Goal: Information Seeking & Learning: Understand process/instructions

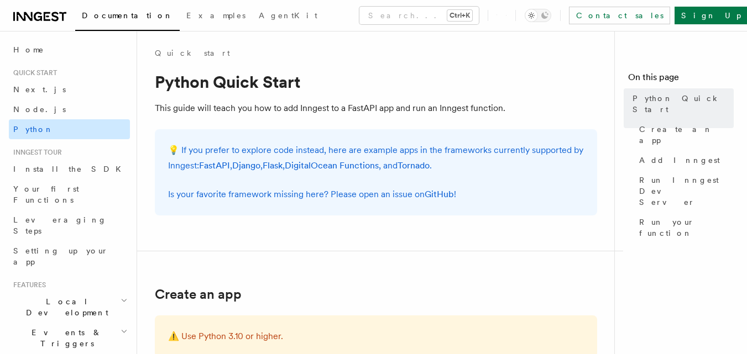
scroll to position [1, 0]
click at [55, 134] on link "Python" at bounding box center [69, 129] width 121 height 20
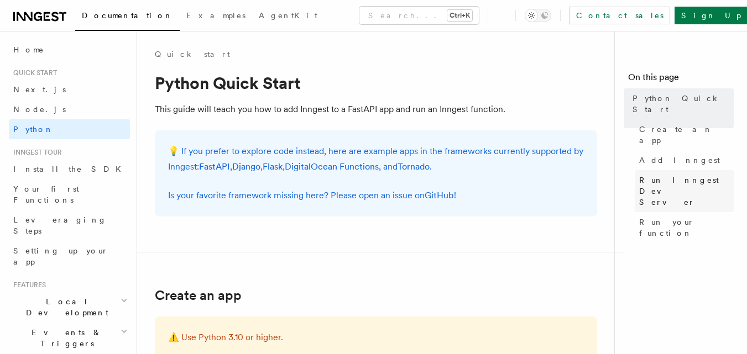
click at [670, 175] on span "Run Inngest Dev Server" at bounding box center [686, 191] width 95 height 33
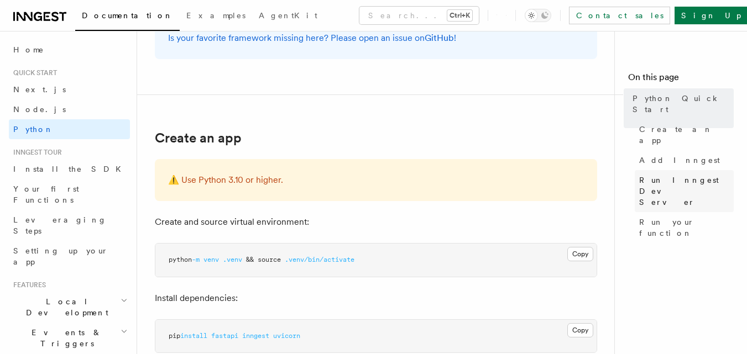
click at [670, 175] on span "Run Inngest Dev Server" at bounding box center [686, 191] width 95 height 33
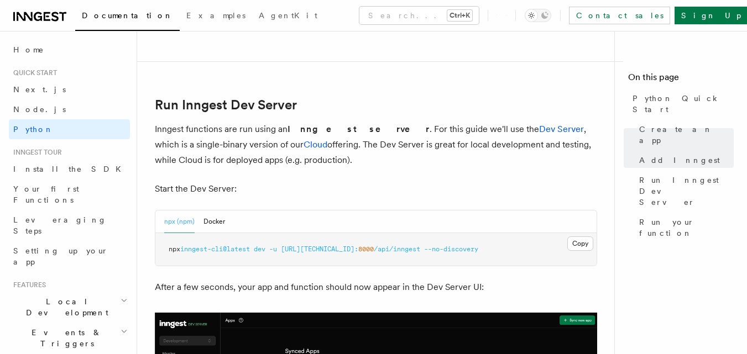
scroll to position [1284, 0]
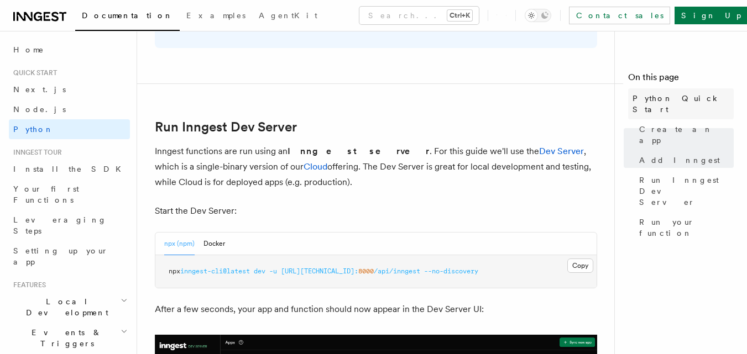
click at [652, 95] on span "Python Quick Start" at bounding box center [683, 104] width 101 height 22
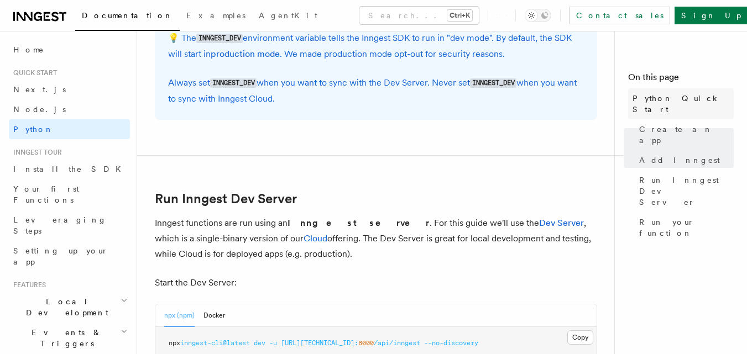
click at [652, 95] on span "Python Quick Start" at bounding box center [683, 104] width 101 height 22
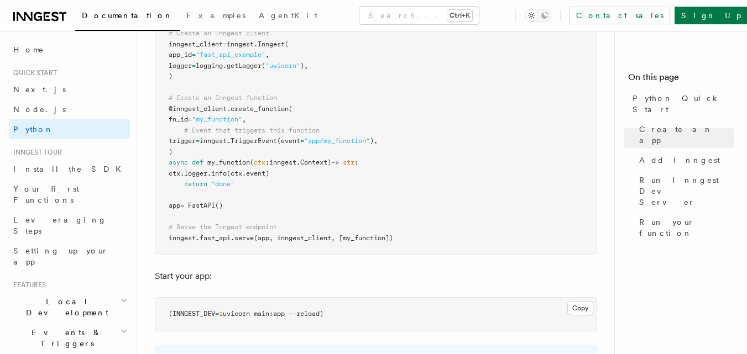
scroll to position [885, 0]
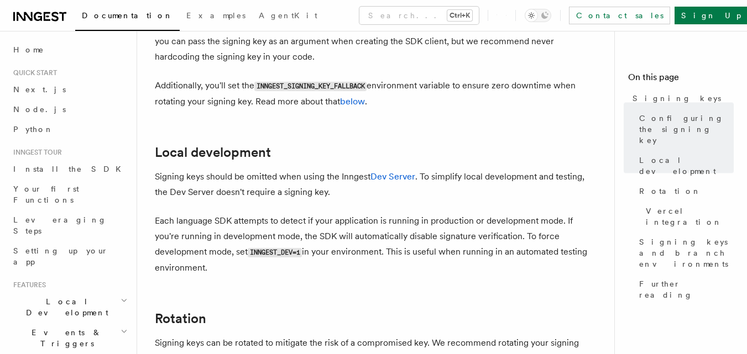
scroll to position [543, 0]
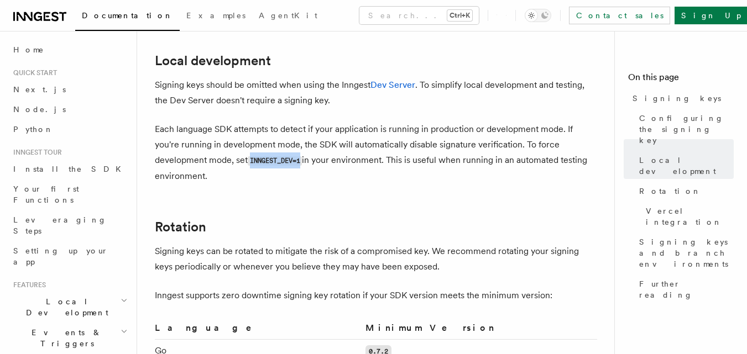
drag, startPoint x: 247, startPoint y: 144, endPoint x: 305, endPoint y: 143, distance: 58.1
click at [305, 143] on p "Each language SDK attempts to detect if your application is running in producti…" at bounding box center [376, 153] width 442 height 62
copy p "INNGEST_DEV=1"
click at [305, 143] on p "Each language SDK attempts to detect if your application is running in producti…" at bounding box center [376, 153] width 442 height 62
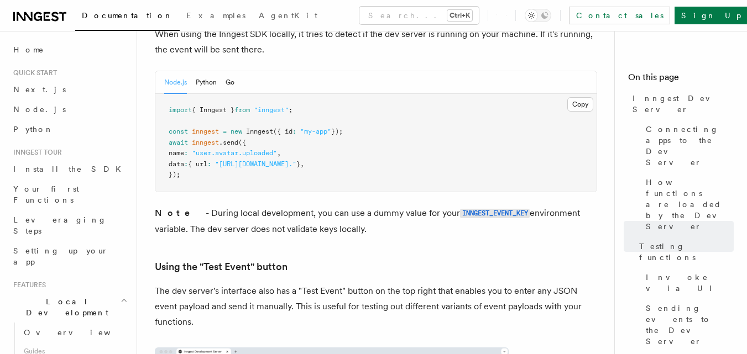
scroll to position [2097, 0]
